Goal: Communication & Community: Share content

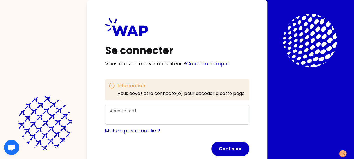
click at [138, 112] on div "Adresse mail" at bounding box center [177, 114] width 134 height 15
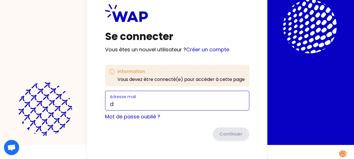
scroll to position [14, 0]
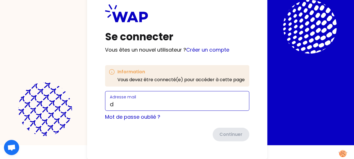
type input "[PERSON_NAME][EMAIL_ADDRESS][DOMAIN_NAME]"
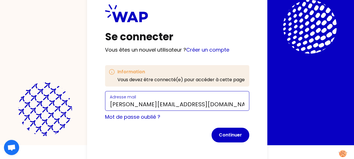
scroll to position [15, 0]
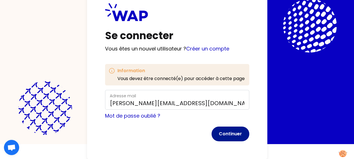
click at [230, 137] on button "Continuer" at bounding box center [230, 133] width 38 height 15
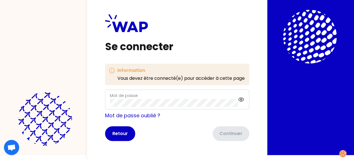
scroll to position [4, 0]
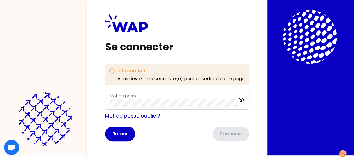
click at [146, 95] on div "Mot de passe" at bounding box center [174, 99] width 128 height 15
click at [235, 131] on button "Continuer" at bounding box center [230, 133] width 38 height 15
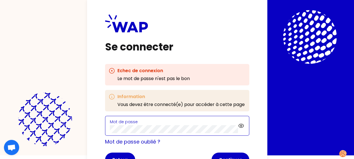
click at [97, 127] on div "Se connecter Echec de connexion Le mot de passe n'est pas le bon Information Vo…" at bounding box center [177, 90] width 180 height 189
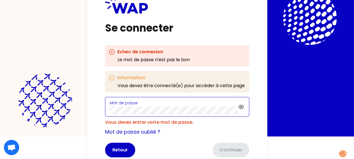
scroll to position [39, 0]
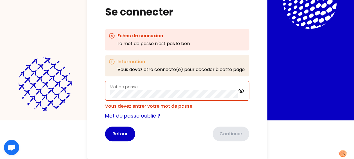
click at [134, 115] on link "Mot de passe oublié ?" at bounding box center [132, 115] width 55 height 7
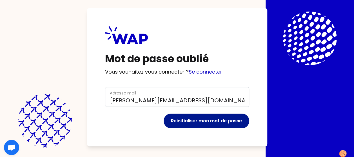
click at [229, 117] on button "Reinitialiser mon mot de passe" at bounding box center [206, 120] width 86 height 15
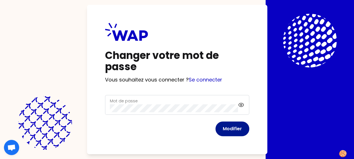
click at [235, 130] on button "Modifier" at bounding box center [232, 128] width 34 height 15
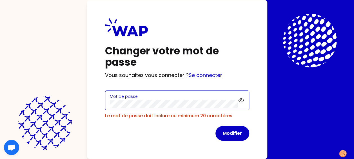
click at [95, 102] on div "Changer votre mot de passe Vous souhaitez vous connecter ? Se connecter Mot de …" at bounding box center [177, 79] width 180 height 158
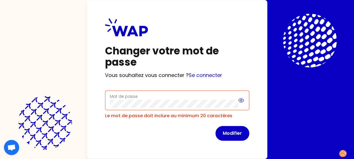
click at [239, 98] on icon at bounding box center [241, 100] width 6 height 7
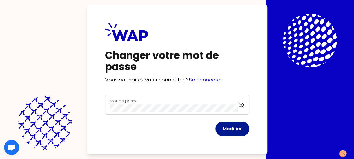
click at [232, 128] on button "Modifier" at bounding box center [232, 128] width 34 height 15
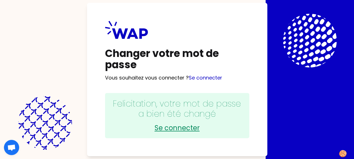
click at [183, 125] on link "Se connecter" at bounding box center [177, 127] width 133 height 9
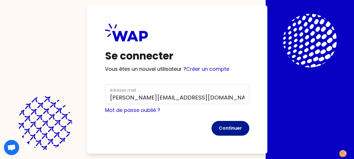
click at [232, 125] on button "Continuer" at bounding box center [230, 128] width 38 height 15
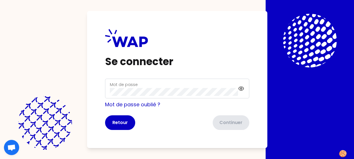
click at [127, 84] on label "Mot de passe" at bounding box center [124, 85] width 28 height 6
click at [230, 123] on button "Continuer" at bounding box center [230, 122] width 38 height 15
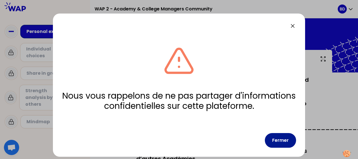
click at [282, 142] on button "Fermer" at bounding box center [280, 140] width 31 height 15
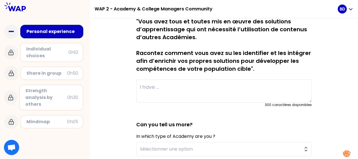
scroll to position [104, 0]
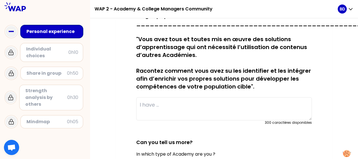
click at [222, 104] on textarea at bounding box center [224, 108] width 176 height 23
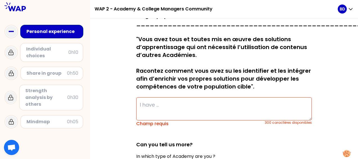
click at [147, 105] on textarea at bounding box center [224, 108] width 176 height 23
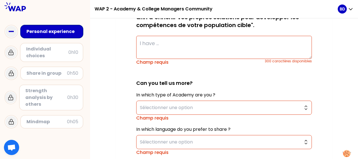
scroll to position [160, 0]
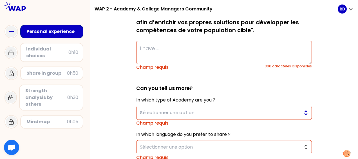
click at [184, 109] on span "Sélectionner une option" at bounding box center [220, 112] width 160 height 7
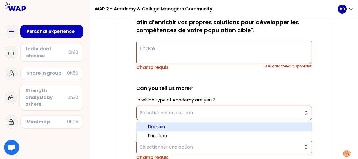
click at [165, 124] on span "Domain" at bounding box center [227, 126] width 159 height 7
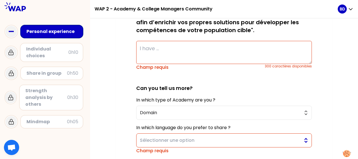
click at [168, 139] on span "Sélectionner une option" at bounding box center [220, 140] width 160 height 7
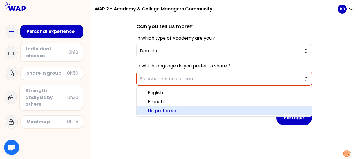
click at [161, 107] on span "No preference" at bounding box center [227, 110] width 159 height 7
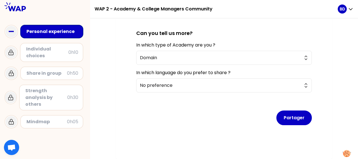
click at [151, 113] on div "Partager" at bounding box center [224, 113] width 176 height 33
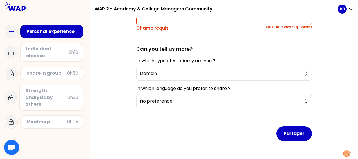
scroll to position [190, 0]
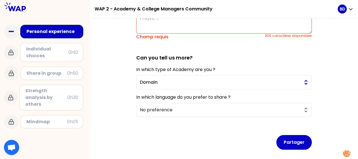
click at [182, 81] on span "Domain" at bounding box center [220, 82] width 160 height 7
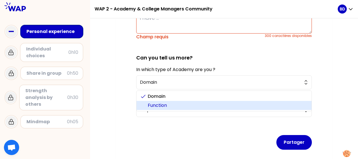
click at [162, 105] on span "Function" at bounding box center [227, 105] width 159 height 7
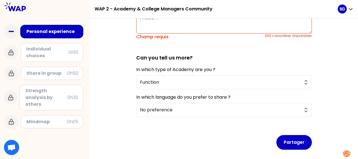
click at [128, 70] on div "sauvegardé (French below) "You have all implemented Learning solutions that req…" at bounding box center [224, 21] width 194 height 302
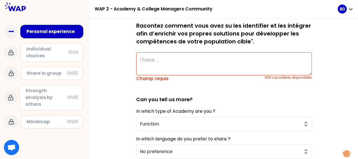
scroll to position [134, 0]
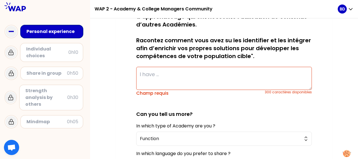
click at [163, 75] on textarea at bounding box center [224, 78] width 176 height 23
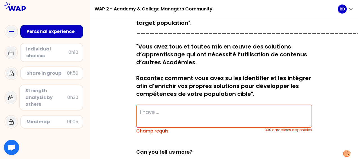
scroll to position [84, 0]
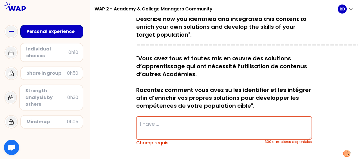
click at [119, 104] on div "sauvegardé (French below) "You have all implemented Learning solutions that req…" at bounding box center [224, 127] width 216 height 324
click at [149, 124] on textarea at bounding box center [224, 127] width 176 height 23
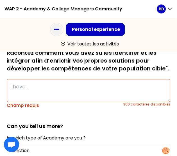
scroll to position [141, 0]
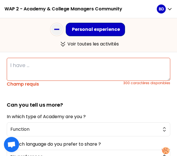
click at [59, 70] on textarea at bounding box center [89, 69] width 164 height 23
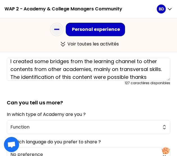
scroll to position [12, 0]
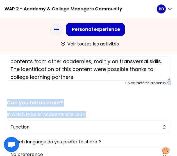
drag, startPoint x: 165, startPoint y: 80, endPoint x: 164, endPoint y: 109, distance: 29.0
click at [164, 109] on form "sauvegardé (French below) "You have all implemented Learning solutions that req…" at bounding box center [89, 58] width 164 height 282
drag, startPoint x: 164, startPoint y: 109, endPoint x: 164, endPoint y: 78, distance: 30.9
click at [164, 78] on textarea "I created some bridges from the learning channel to other contents from other a…" at bounding box center [89, 69] width 164 height 23
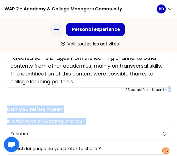
scroll to position [0, 0]
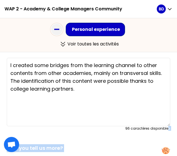
drag, startPoint x: 164, startPoint y: 78, endPoint x: 164, endPoint y: 124, distance: 45.9
click at [164, 124] on textarea "I created some bridges from the learning channel to other contents from other a…" at bounding box center [89, 92] width 164 height 69
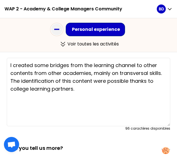
click at [68, 66] on textarea "I created some bridges from the learning channel to other contents from other a…" at bounding box center [89, 92] width 164 height 69
click at [50, 66] on textarea "I created some bridges" from the learning channel to other contents from other …" at bounding box center [89, 92] width 164 height 69
click at [81, 90] on textarea "I created some "bridges" from the learning channel to other contents from other…" at bounding box center [89, 92] width 164 height 69
click at [69, 82] on textarea "I created some "bridges" from the learning channel to other contents from other…" at bounding box center [89, 92] width 164 height 69
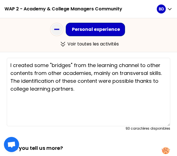
click at [84, 89] on textarea "I created some "bridges" from the learning channel to other contents from other…" at bounding box center [89, 92] width 164 height 69
click at [160, 73] on textarea "I created some "bridges" from the learning channel to other contents from other…" at bounding box center [89, 92] width 164 height 69
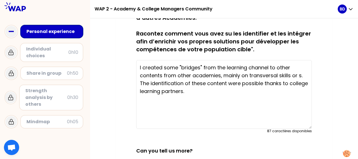
click at [225, 67] on textarea "I created some "bridges" from the learning channel to other contents from other…" at bounding box center [224, 94] width 176 height 69
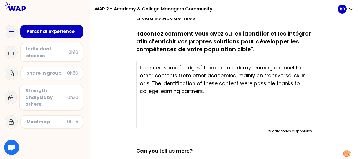
click at [148, 84] on textarea "I created some "bridges" from the academy learning channel to other contents fr…" at bounding box center [224, 94] width 176 height 69
paste textarea "Content that employees will consider to be cross-functional skills"
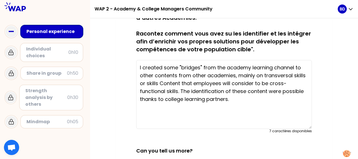
click at [151, 84] on textarea "I created some "bridges" from the academy learning channel to other contents fr…" at bounding box center [224, 94] width 176 height 69
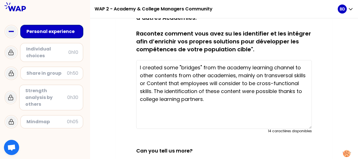
drag, startPoint x: 298, startPoint y: 82, endPoint x: 257, endPoint y: 84, distance: 41.4
click at [257, 84] on textarea "I created some "bridges" from the academy learning channel to other contents fr…" at bounding box center [224, 94] width 176 height 69
click at [150, 82] on textarea "I created some "bridges" from the academy learning channel to other contents fr…" at bounding box center [224, 94] width 176 height 69
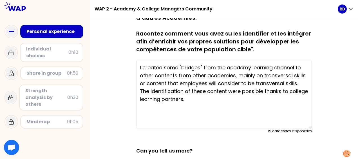
type textarea "I created some "bridges" from the academy learning channel to other contents fr…"
click at [220, 111] on textarea "I created some "bridges" from the academy learning channel to other contents fr…" at bounding box center [224, 94] width 176 height 69
click at [210, 107] on textarea "I created some "bridges" from the academy learning channel to other contents fr…" at bounding box center [224, 94] width 176 height 69
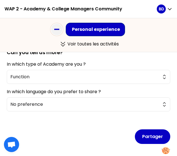
scroll to position [257, 0]
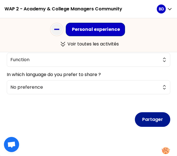
click at [147, 116] on button "Partager" at bounding box center [152, 120] width 35 height 15
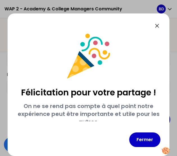
scroll to position [18, 0]
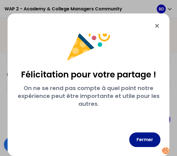
click at [146, 138] on button "Fermer" at bounding box center [144, 140] width 31 height 15
